Goal: Information Seeking & Learning: Find specific fact

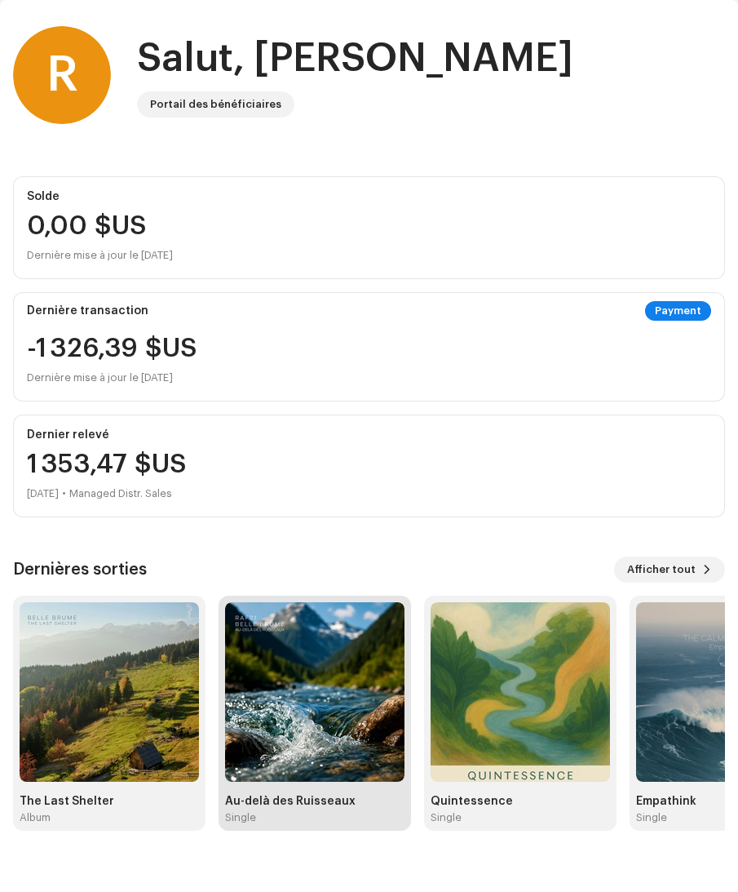
scroll to position [59, 0]
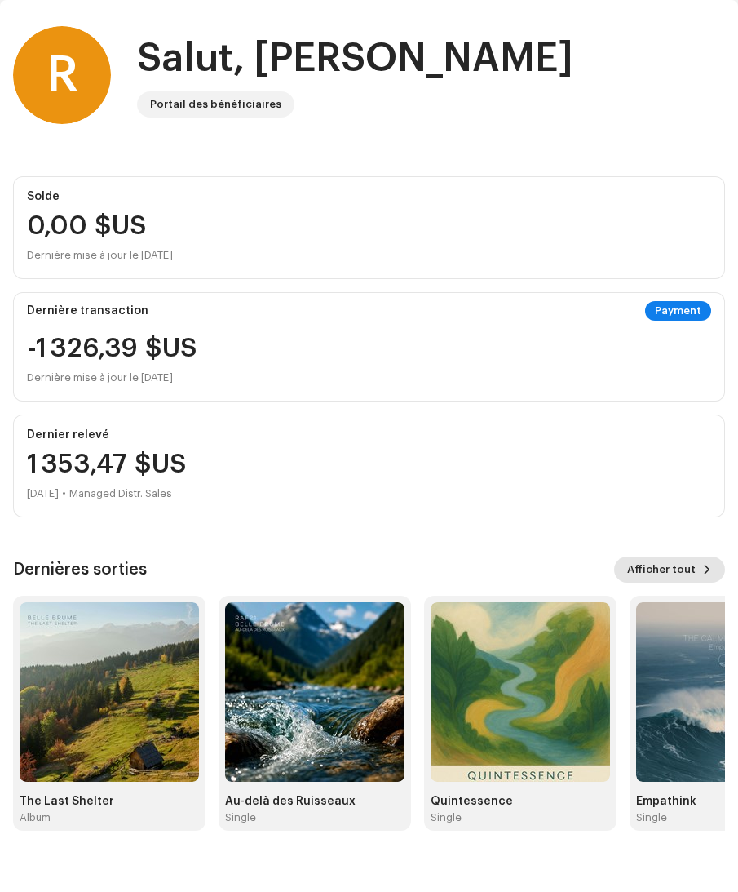
click at [679, 564] on span "Afficher tout" at bounding box center [661, 569] width 69 height 33
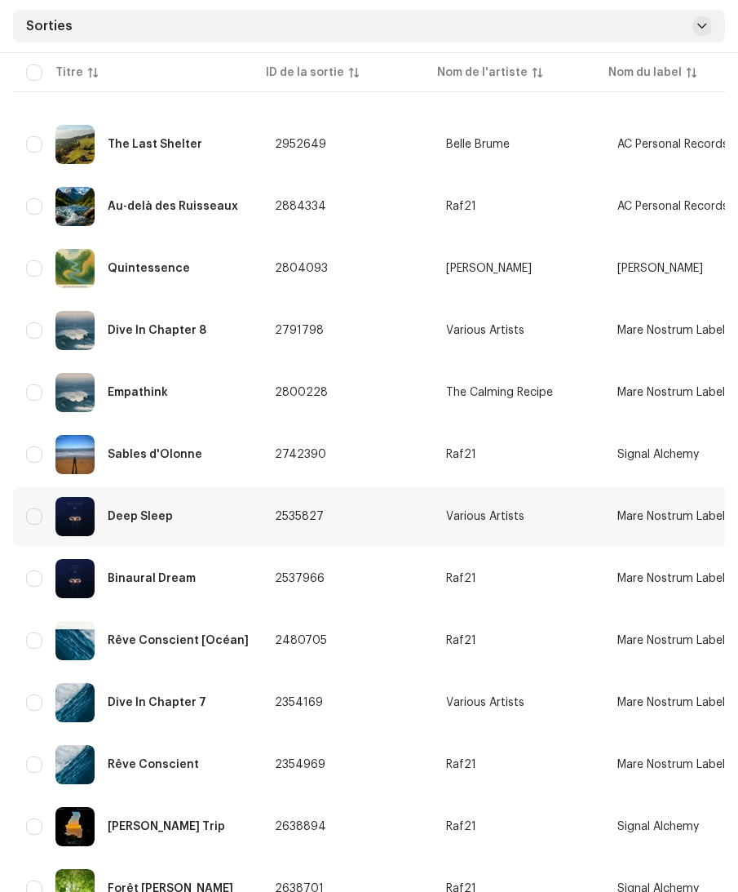
scroll to position [305, 0]
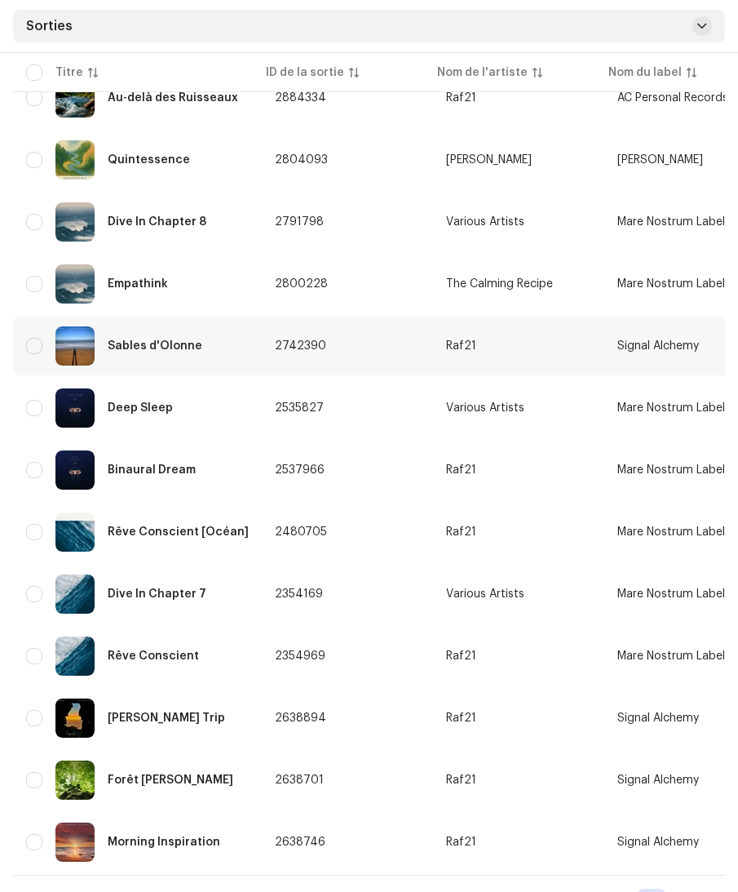
click at [160, 353] on div "Sables d'Olonne" at bounding box center [137, 345] width 223 height 39
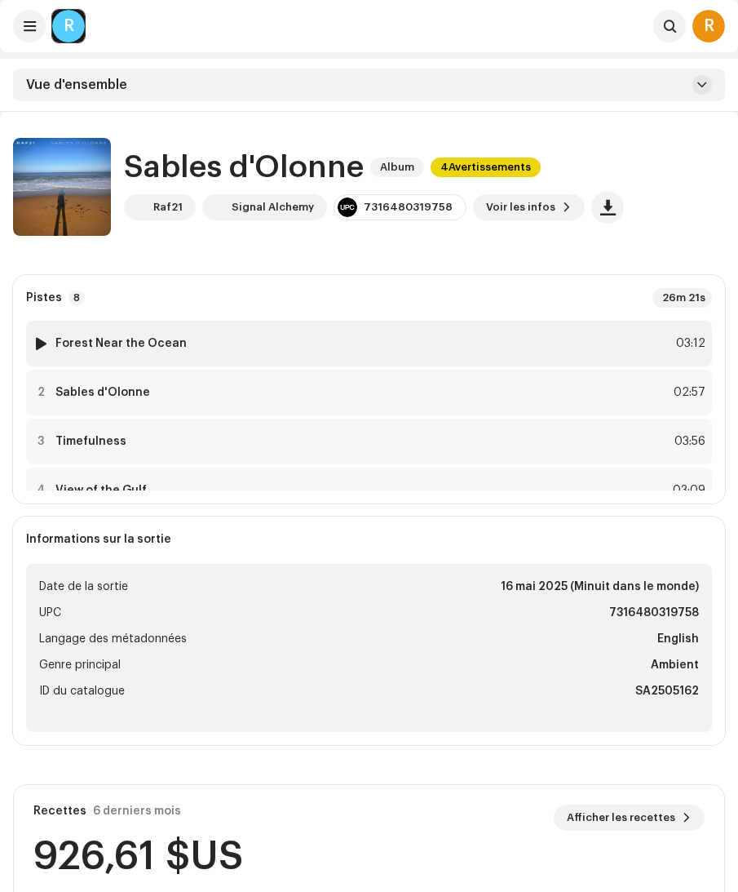
click at [154, 345] on strong "Forest Near the Ocean" at bounding box center [120, 343] width 131 height 13
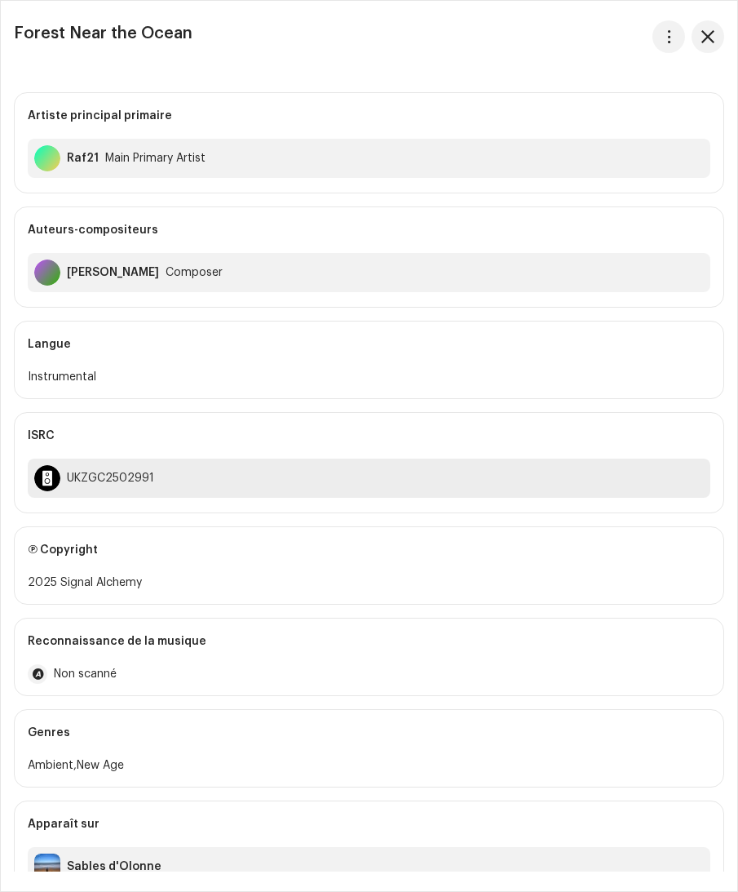
click at [113, 471] on div "UKZGC2502991" at bounding box center [369, 477] width 683 height 39
click at [113, 471] on div "UKZGC2502991" at bounding box center [110, 477] width 87 height 13
drag, startPoint x: 153, startPoint y: 476, endPoint x: 86, endPoint y: 476, distance: 67.7
click at [68, 476] on div "UKZGC2502991" at bounding box center [369, 477] width 683 height 39
copy div "UKZGC2502991"
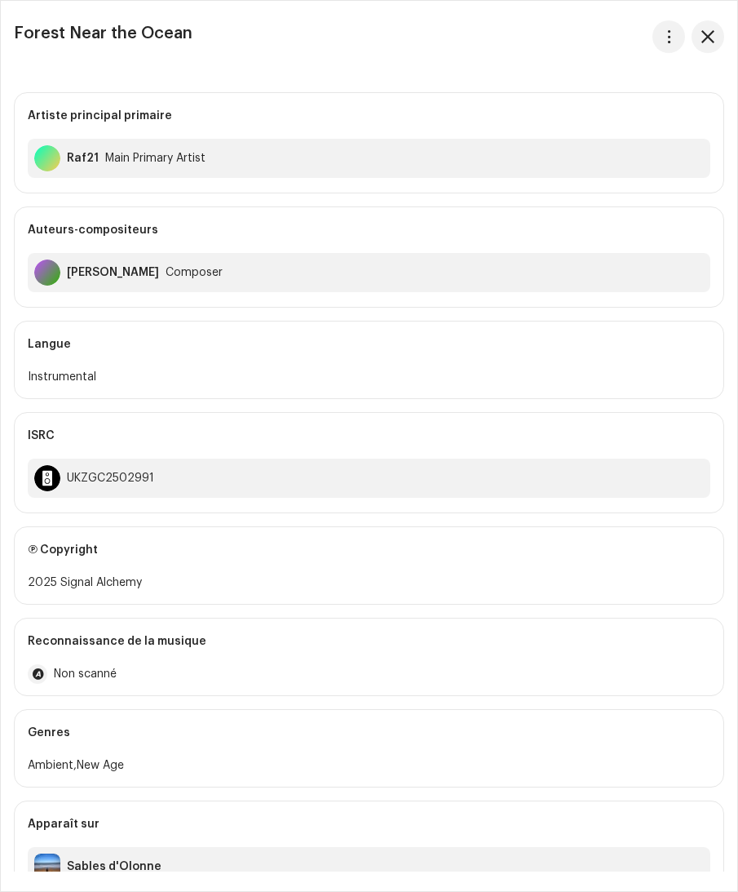
click at [137, 862] on div "Sables d'Olonne" at bounding box center [114, 866] width 95 height 13
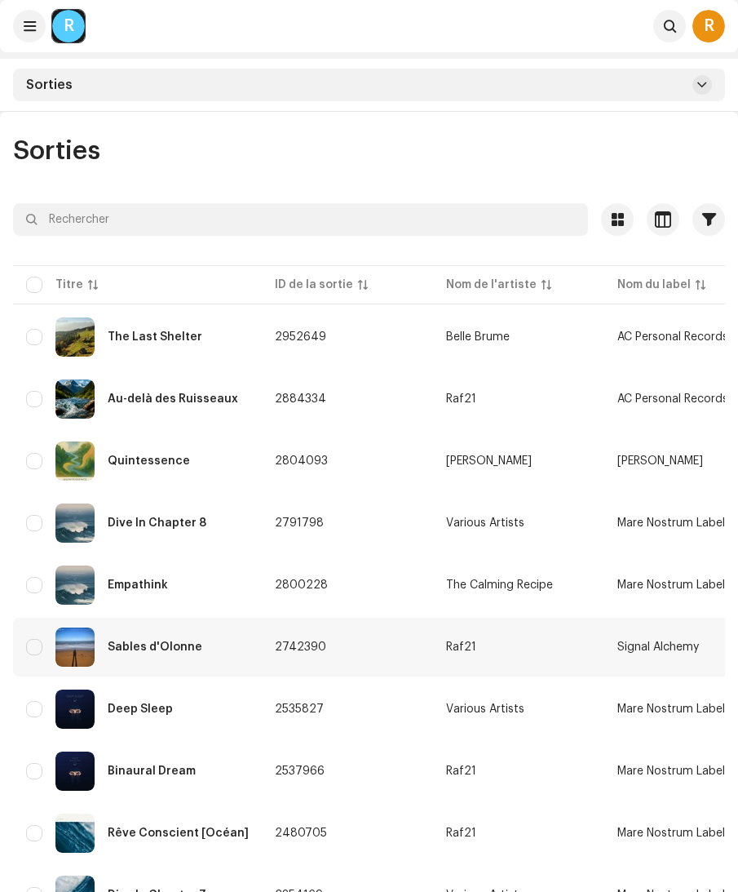
click at [162, 636] on div "Sables d'Olonne" at bounding box center [137, 646] width 223 height 39
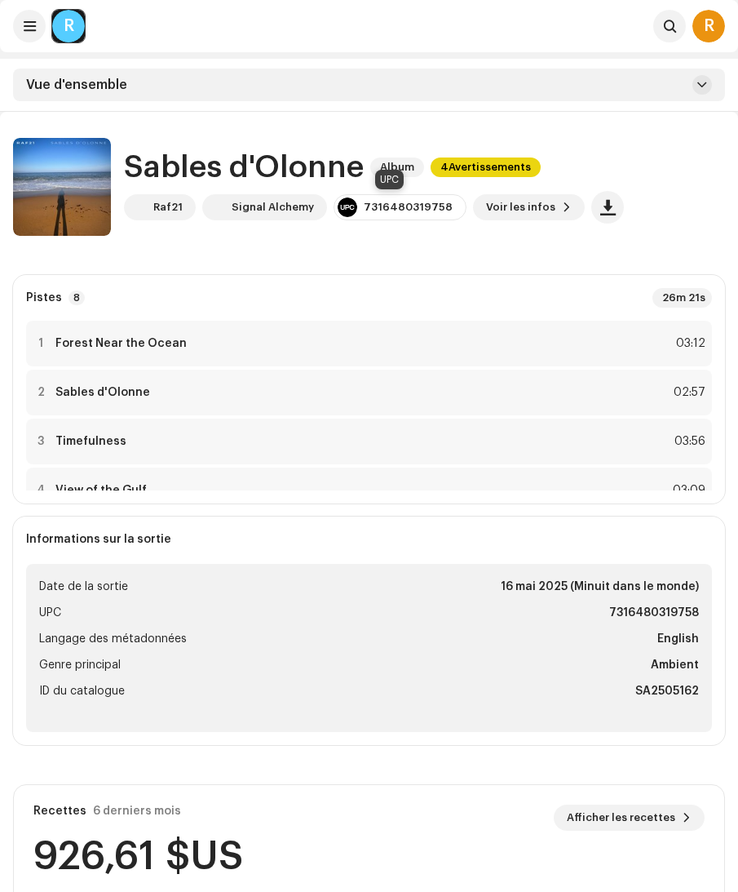
click at [397, 212] on div "7316480319758" at bounding box center [408, 207] width 89 height 13
click at [400, 206] on div "7316480319758" at bounding box center [408, 207] width 89 height 13
copy div "7316480319758"
click at [138, 392] on strong "Sables d'Olonne" at bounding box center [102, 392] width 95 height 13
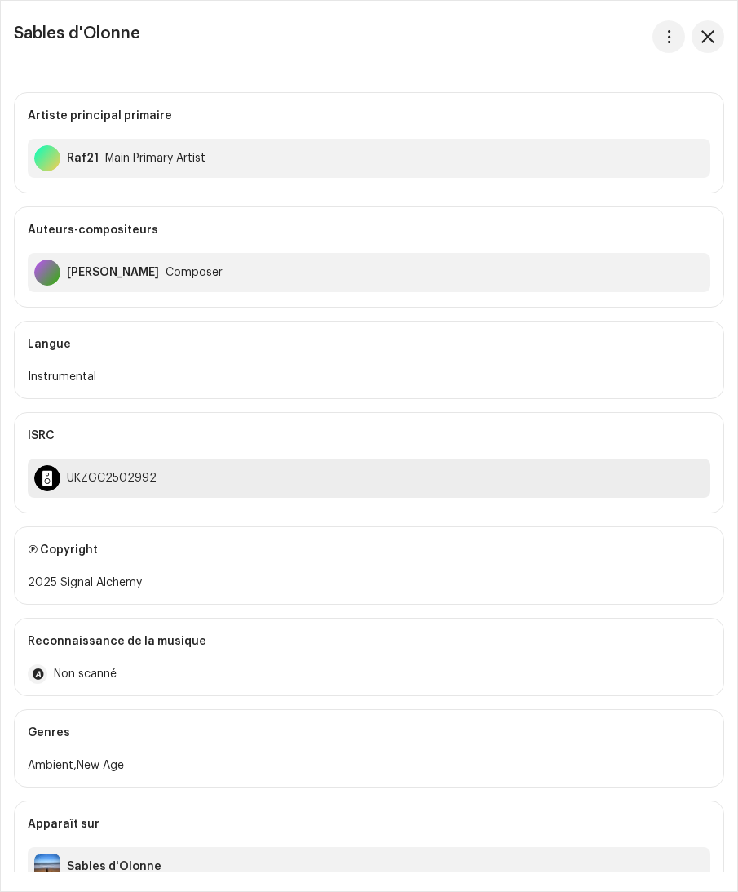
click at [109, 473] on div "UKZGC2502992" at bounding box center [112, 477] width 90 height 13
copy div "UKZGC2502992"
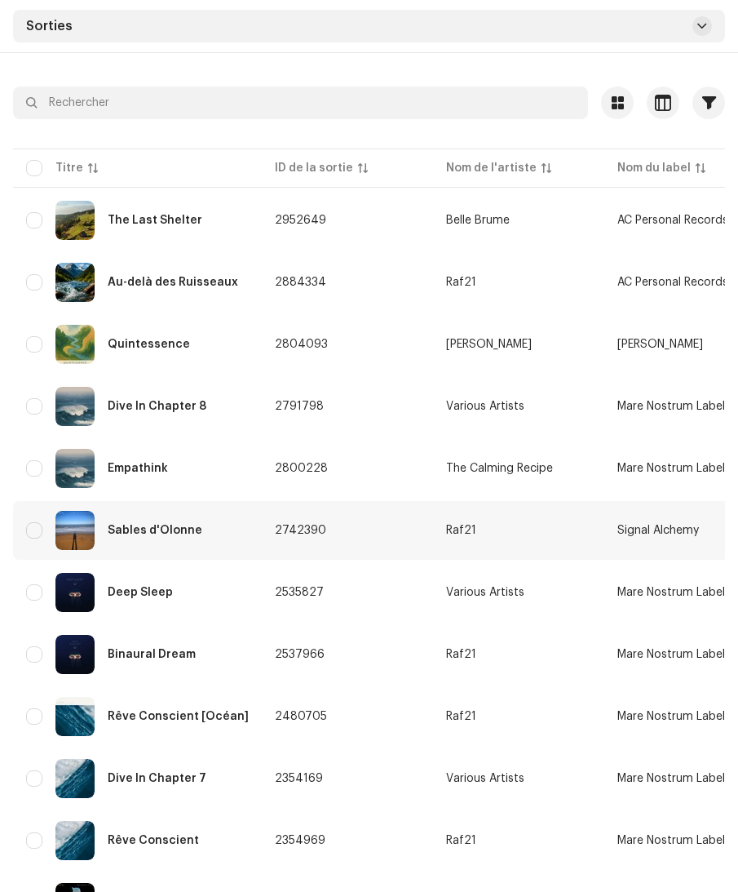
scroll to position [118, 0]
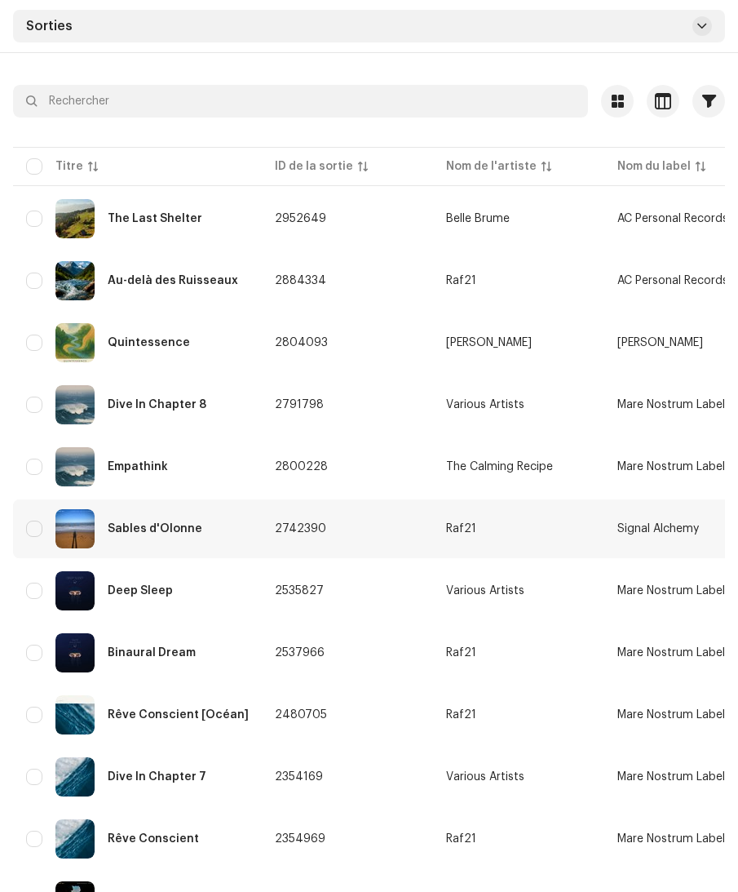
click at [176, 524] on div "Sables d'Olonne" at bounding box center [155, 528] width 95 height 11
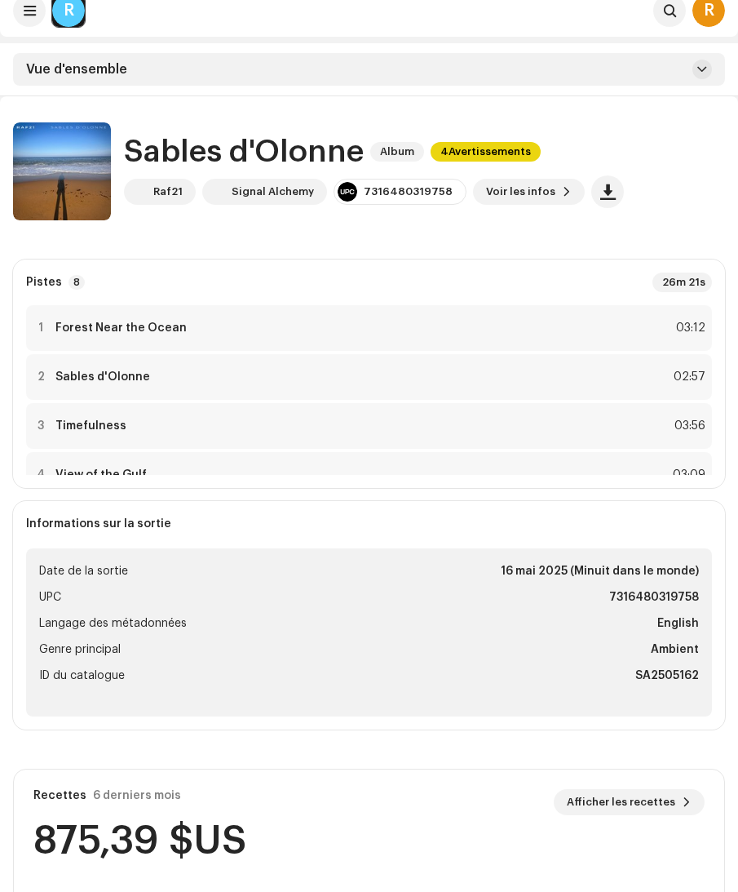
scroll to position [18, 0]
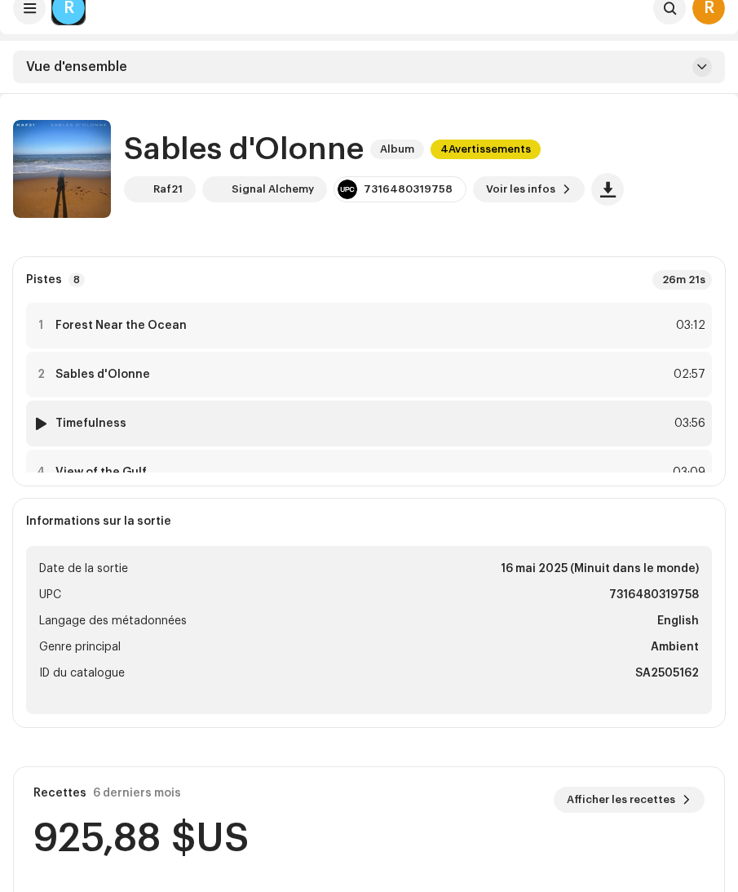
click at [108, 422] on strong "Timefulness" at bounding box center [90, 423] width 71 height 13
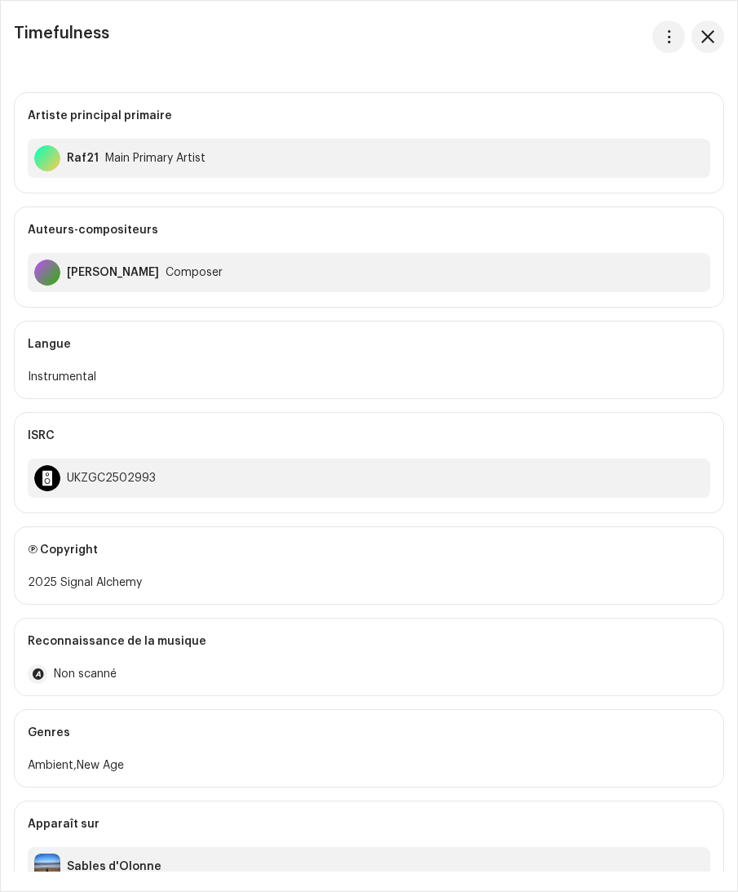
scroll to position [6, 0]
click at [119, 478] on div "UKZGC2502993" at bounding box center [111, 477] width 89 height 13
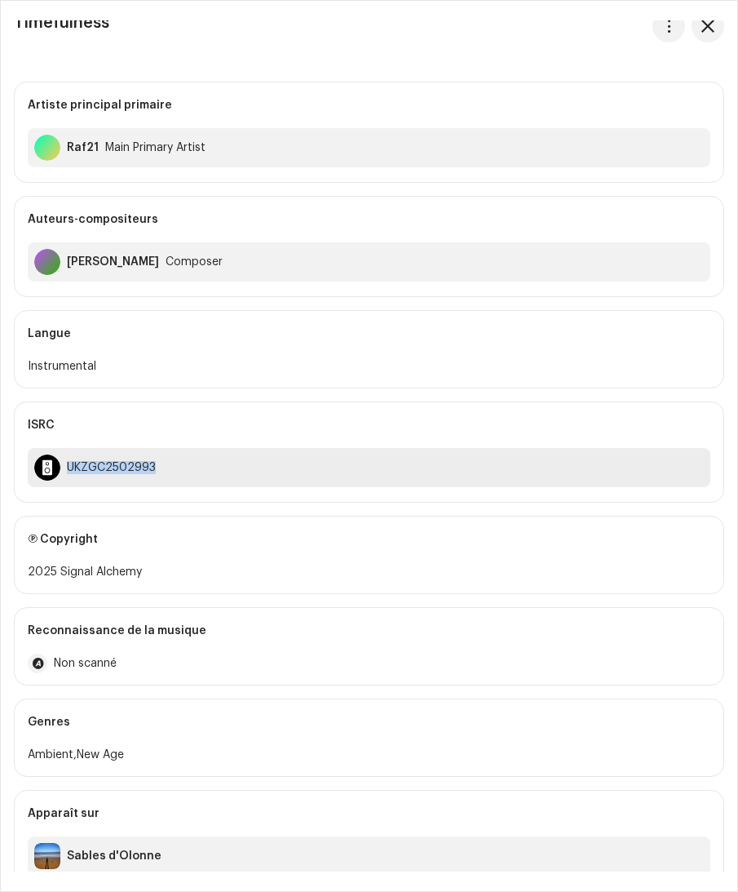
scroll to position [9, 0]
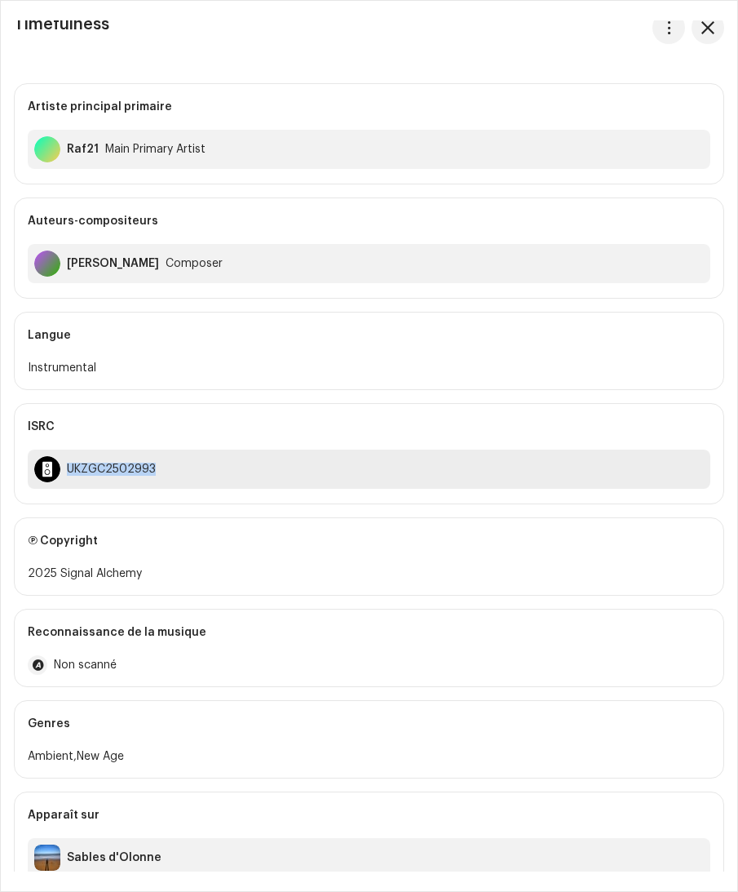
copy div "UKZGC2502993"
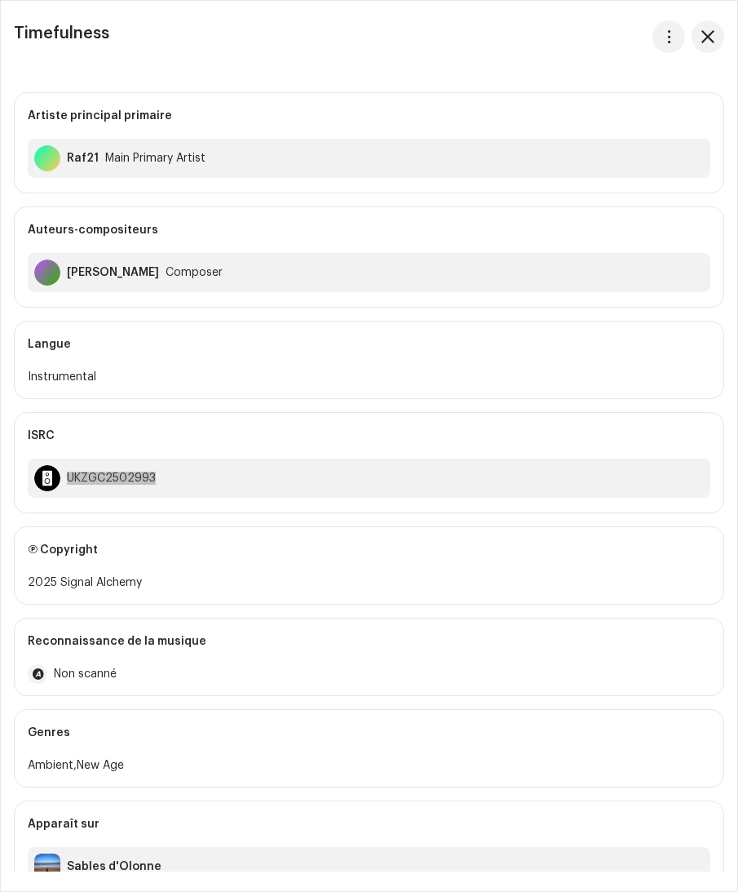
scroll to position [0, 0]
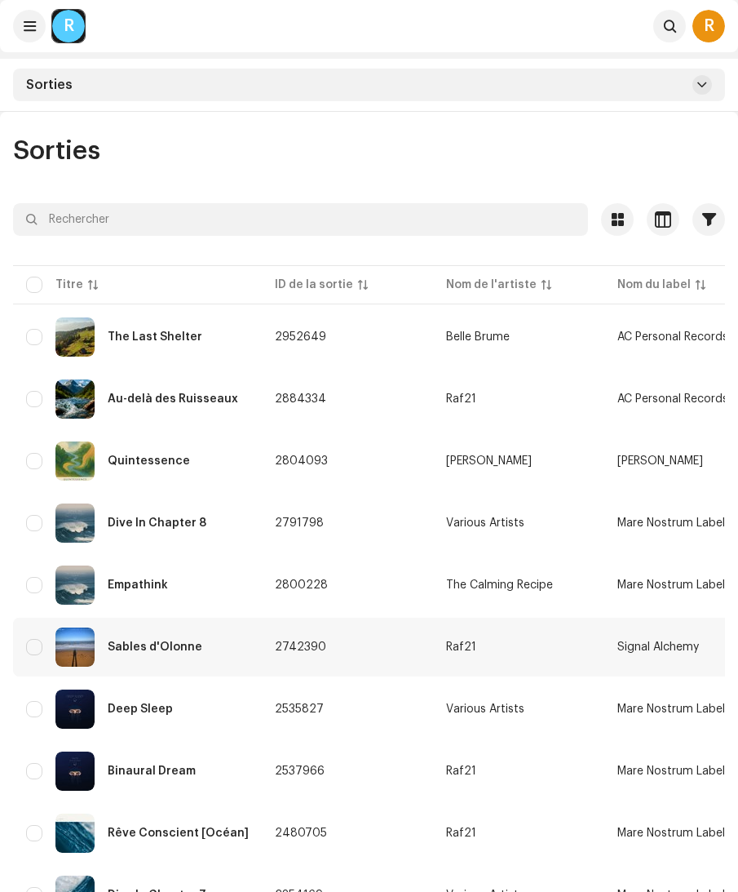
click at [159, 642] on div "Sables d'Olonne" at bounding box center [155, 646] width 95 height 11
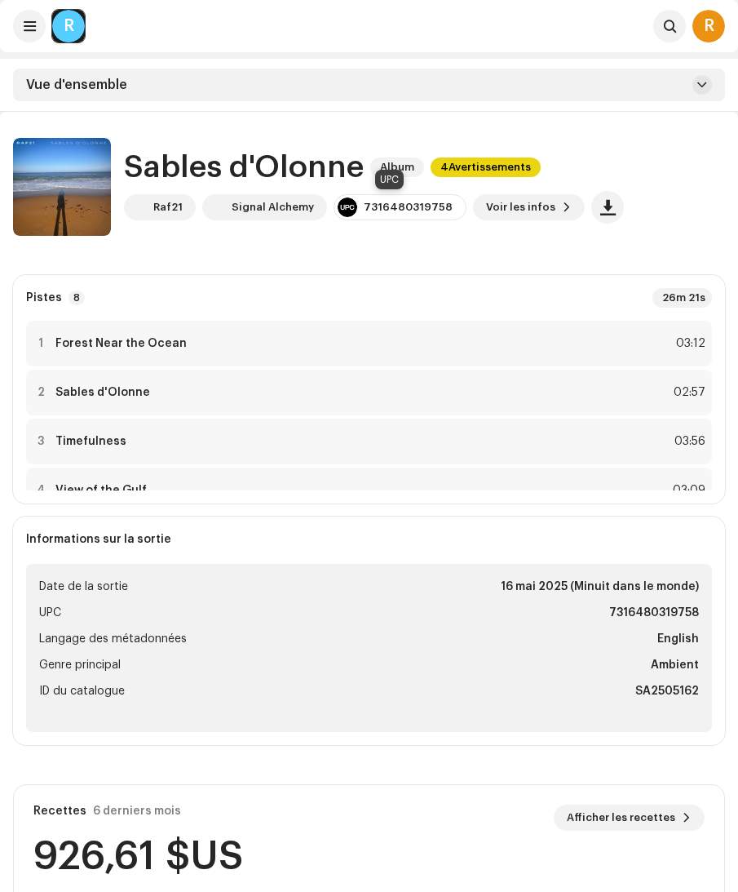
click at [397, 209] on div "7316480319758" at bounding box center [408, 207] width 89 height 13
click at [399, 207] on div "7316480319758" at bounding box center [408, 207] width 89 height 13
copy div "7316480319758"
click at [91, 484] on strong "View of the Gulf" at bounding box center [100, 490] width 91 height 13
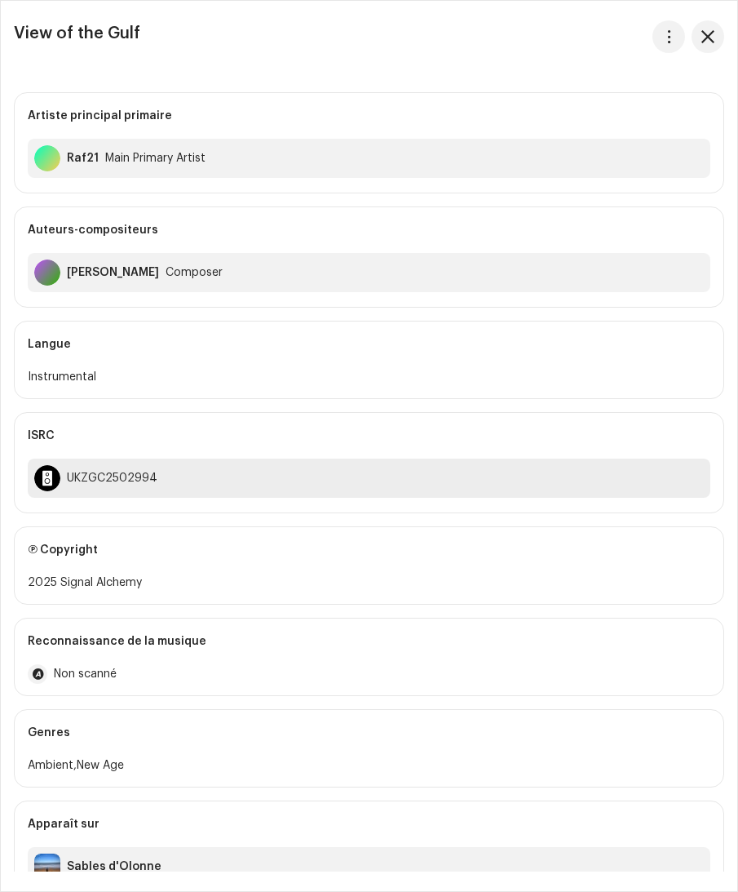
click at [108, 474] on div "UKZGC2502994" at bounding box center [112, 477] width 91 height 13
click at [117, 476] on div "UKZGC2502994" at bounding box center [112, 477] width 91 height 13
copy div "UKZGC2502994"
click at [714, 36] on span "button" at bounding box center [707, 36] width 13 height 13
